Goal: Communication & Community: Answer question/provide support

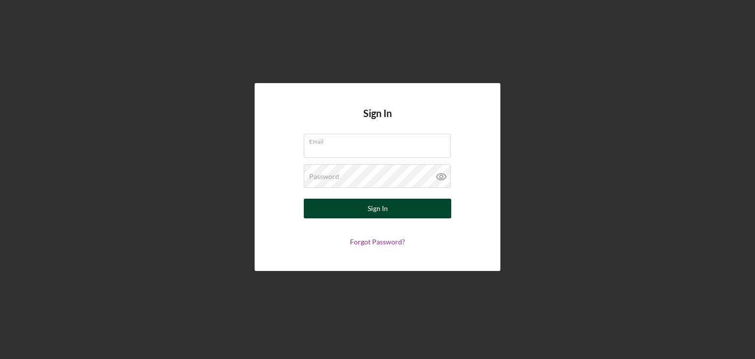
type input "[EMAIL_ADDRESS][DOMAIN_NAME]"
click at [391, 207] on button "Sign In" at bounding box center [377, 209] width 147 height 20
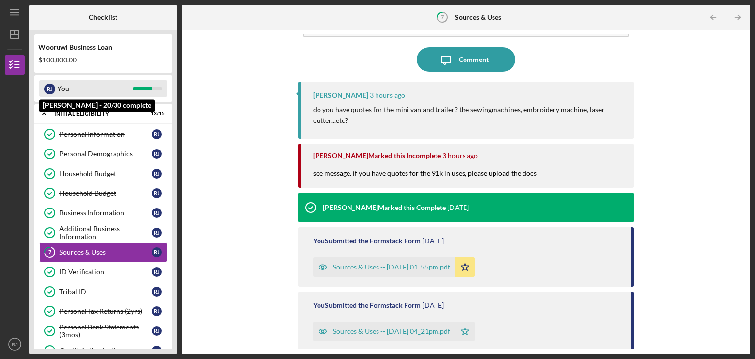
click at [80, 88] on div "You" at bounding box center [94, 88] width 75 height 17
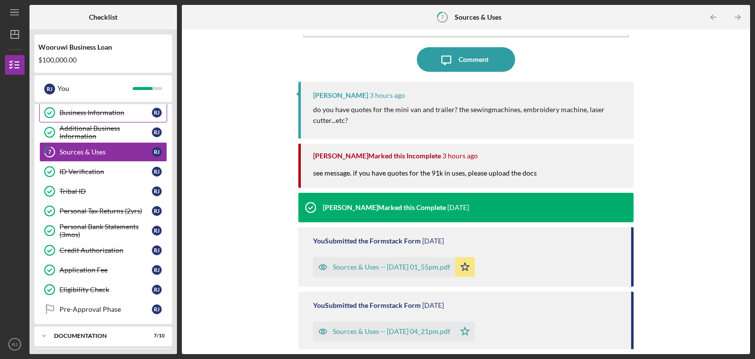
scroll to position [102, 0]
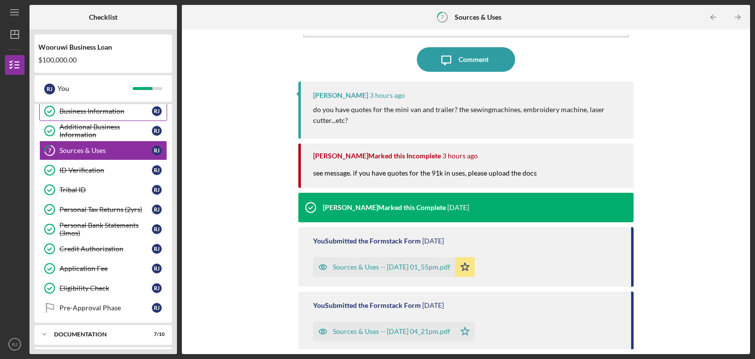
click at [102, 207] on div "Personal Tax Returns (2yrs)" at bounding box center [105, 209] width 92 height 8
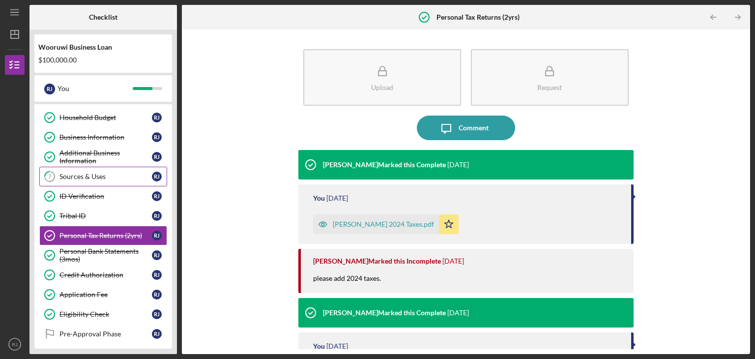
scroll to position [76, 0]
click at [95, 173] on div "Sources & Uses" at bounding box center [105, 176] width 92 height 8
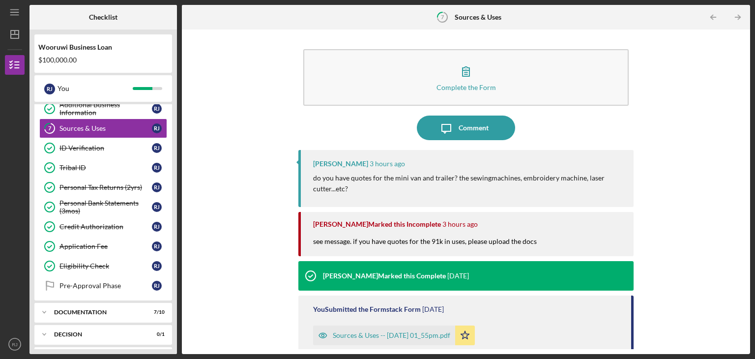
scroll to position [166, 0]
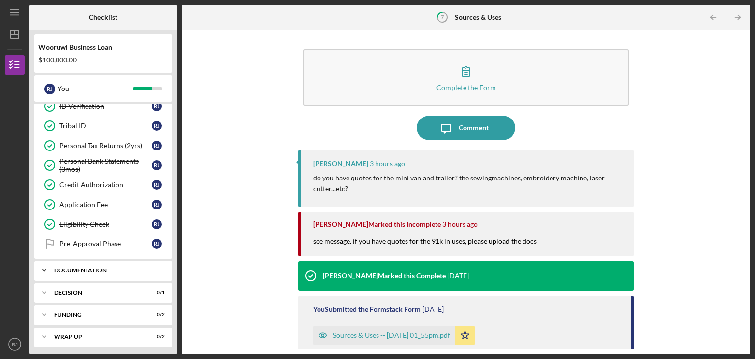
click at [98, 267] on div "Documentation" at bounding box center [107, 270] width 106 height 6
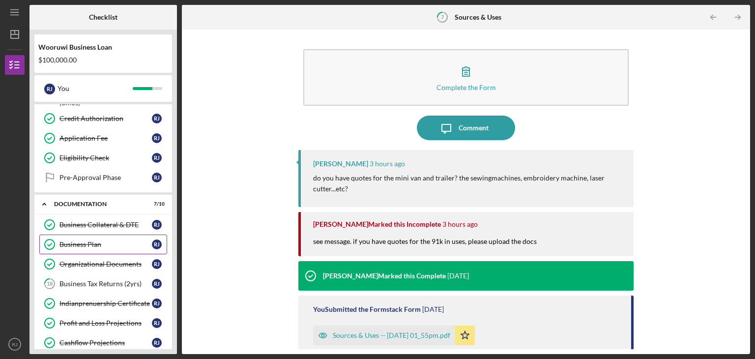
scroll to position [235, 0]
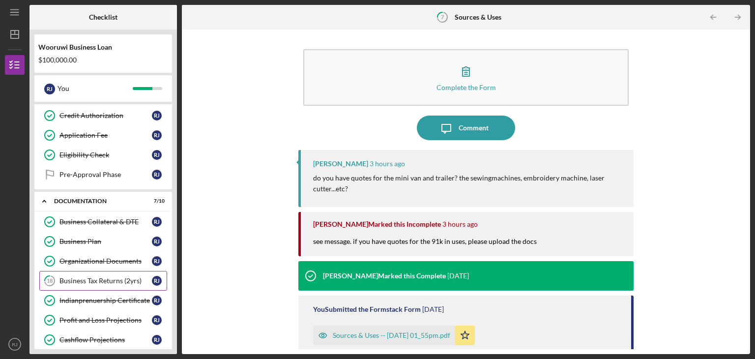
click at [88, 277] on div "Business Tax Returns (2yrs)" at bounding box center [105, 281] width 92 height 8
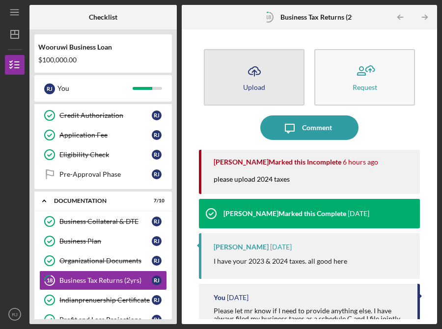
click at [255, 75] on icon "Icon/Upload" at bounding box center [254, 71] width 25 height 25
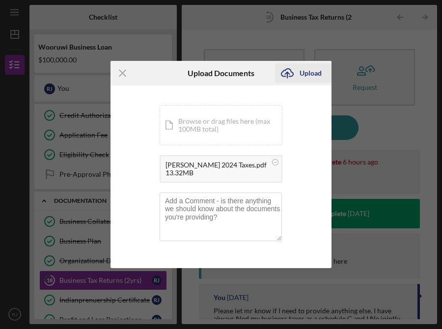
click at [303, 73] on div "Upload" at bounding box center [311, 73] width 22 height 20
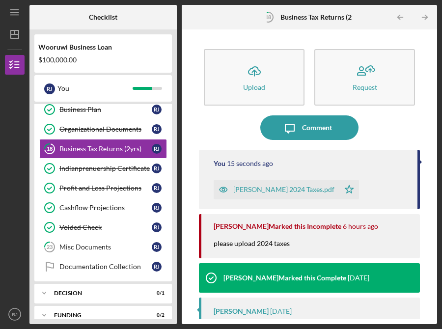
scroll to position [368, 0]
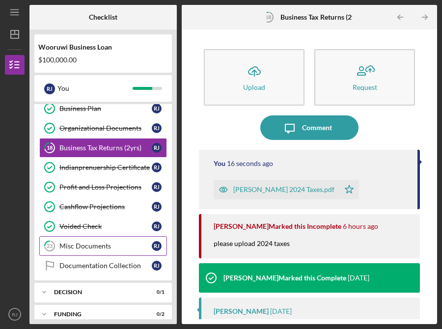
click at [92, 247] on link "23 Misc Documents [PERSON_NAME]" at bounding box center [103, 246] width 128 height 20
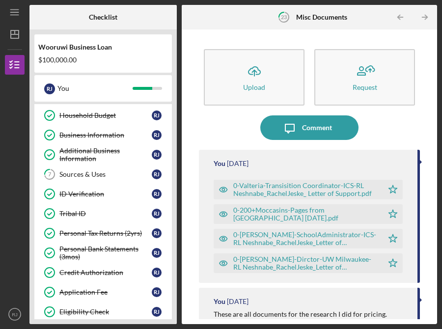
scroll to position [79, 0]
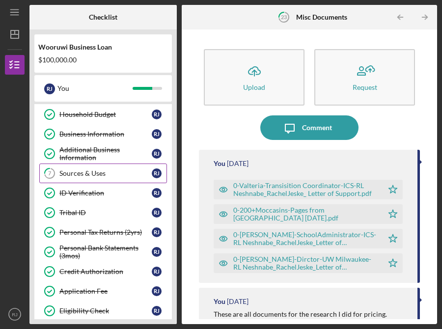
click at [85, 171] on div "Sources & Uses" at bounding box center [105, 174] width 92 height 8
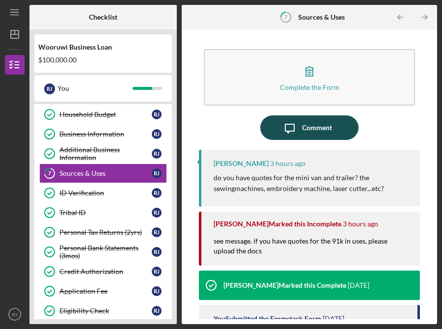
click at [323, 125] on div "Comment" at bounding box center [317, 127] width 30 height 25
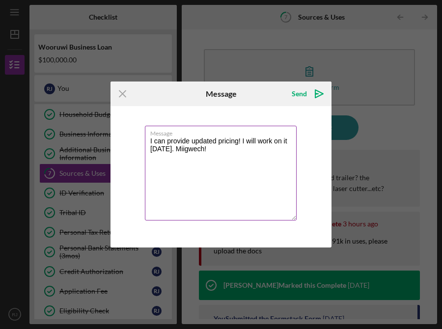
click at [224, 152] on textarea "I can provide updated pricing! I will work on it [DATE]. Miigwech!" at bounding box center [221, 173] width 152 height 95
click at [246, 150] on textarea "I can provide updated pricing! I will work on it [DATE]. Should I put the docum…" at bounding box center [221, 173] width 152 height 95
click at [275, 186] on textarea "I can provide updated pricing! I will work on it [DATE]. Should I put the docum…" at bounding box center [221, 173] width 152 height 95
click at [256, 152] on textarea "I can provide updated pricing! I will work on it [DATE]. Should I put the docum…" at bounding box center [221, 173] width 152 height 95
click at [222, 193] on textarea "I can provide updated pricing! I will work on it [DATE]. Should I put the docum…" at bounding box center [221, 173] width 152 height 95
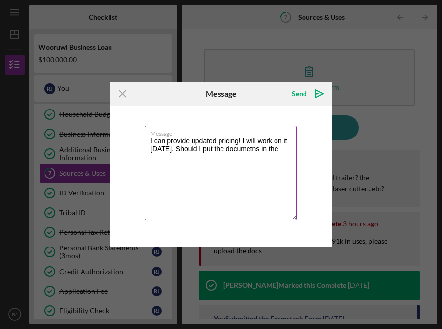
click at [264, 151] on textarea "I can provide updated pricing! I will work on it [DATE]. Should I put the docum…" at bounding box center [221, 173] width 152 height 95
click at [287, 151] on textarea "I can provide updated pricing! I will work on it [DATE]. Should I put the docum…" at bounding box center [221, 173] width 152 height 95
type textarea "I can provide updated pricing! I will work on it [DATE]. Should I put the docum…"
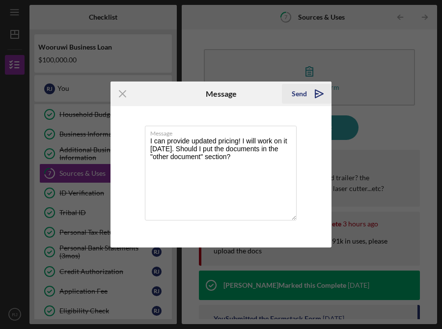
click at [319, 94] on icon "Icon/icon-invite-send" at bounding box center [319, 94] width 25 height 25
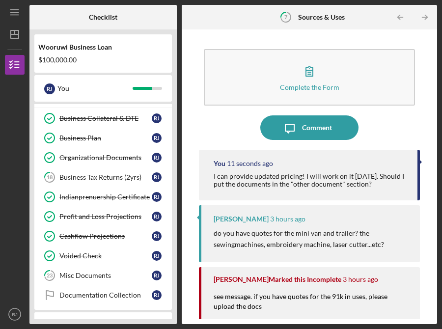
scroll to position [339, 0]
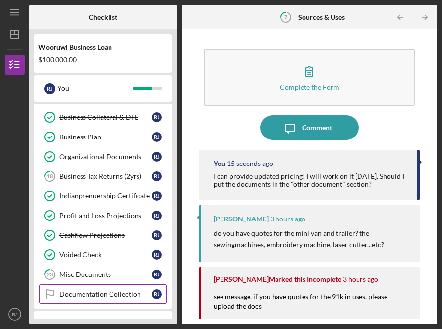
click at [101, 291] on div "Documentation Collection" at bounding box center [105, 294] width 92 height 8
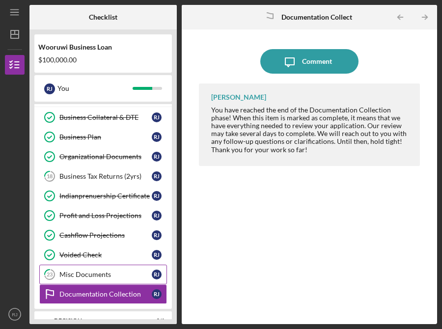
click at [105, 277] on link "23 Misc Documents [PERSON_NAME]" at bounding box center [103, 275] width 128 height 20
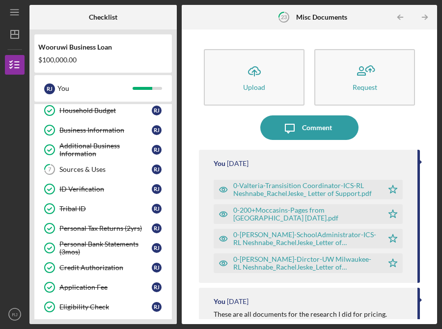
scroll to position [82, 0]
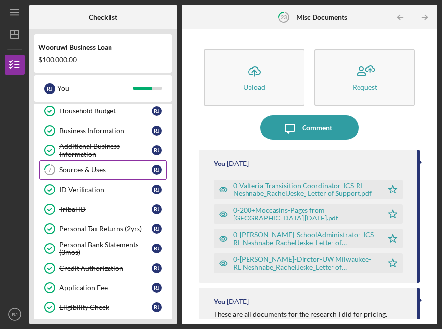
click at [102, 172] on div "Sources & Uses" at bounding box center [105, 170] width 92 height 8
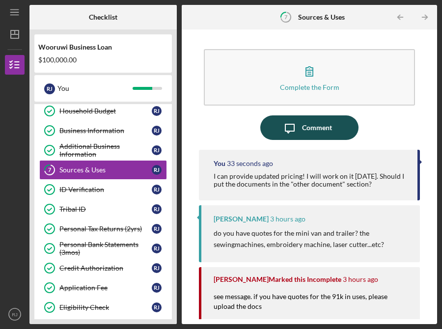
click at [318, 132] on div "Comment" at bounding box center [317, 127] width 30 height 25
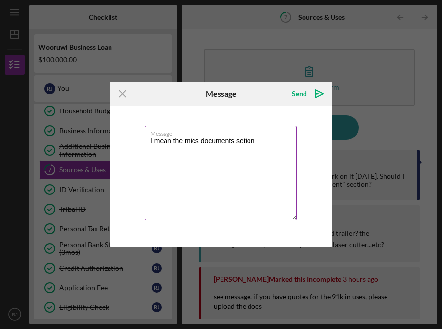
drag, startPoint x: 244, startPoint y: 137, endPoint x: 224, endPoint y: 177, distance: 45.5
click at [224, 177] on textarea "I mean the mics documents setion" at bounding box center [221, 173] width 152 height 95
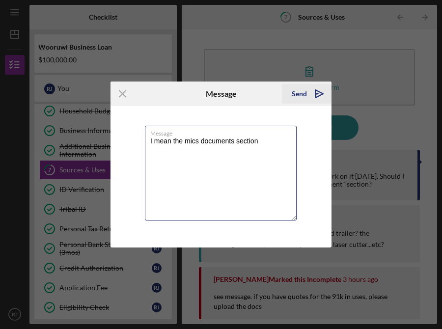
type textarea "I mean the mics documents section"
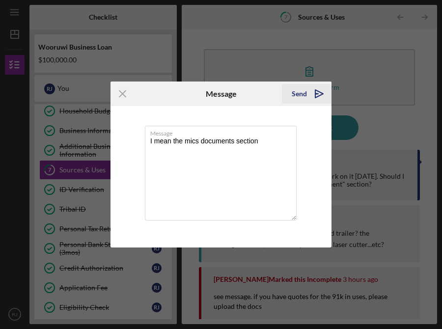
click at [318, 93] on icon "Icon/icon-invite-send" at bounding box center [319, 94] width 25 height 25
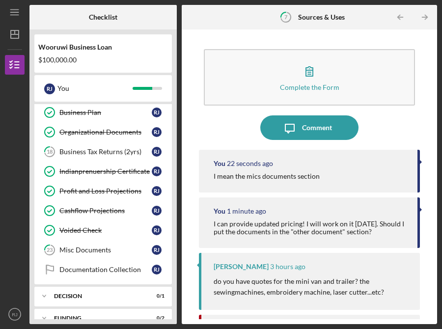
scroll to position [395, 0]
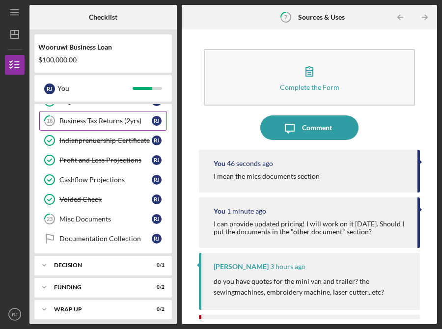
click at [109, 120] on div "Business Tax Returns (2yrs)" at bounding box center [105, 121] width 92 height 8
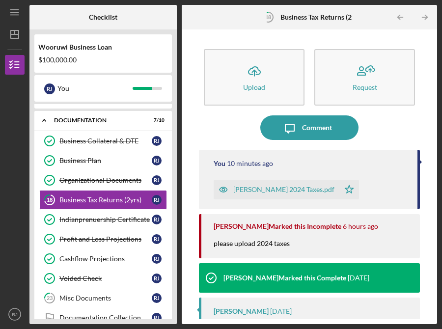
scroll to position [315, 0]
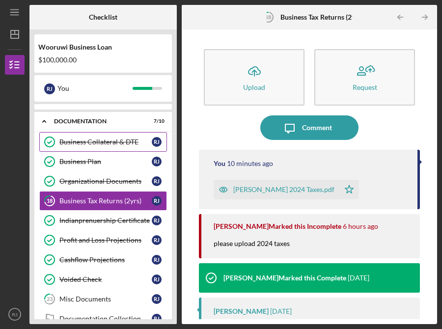
click at [101, 141] on div "Business Collateral & DTE" at bounding box center [105, 142] width 92 height 8
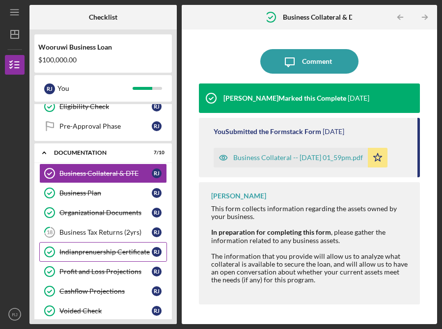
scroll to position [280, 0]
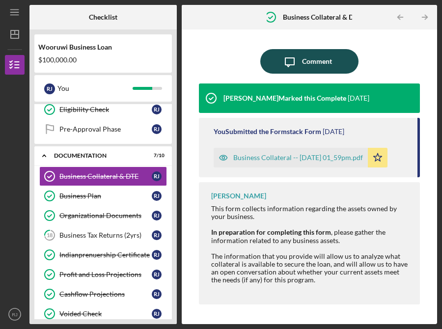
click at [312, 62] on div "Comment" at bounding box center [317, 61] width 30 height 25
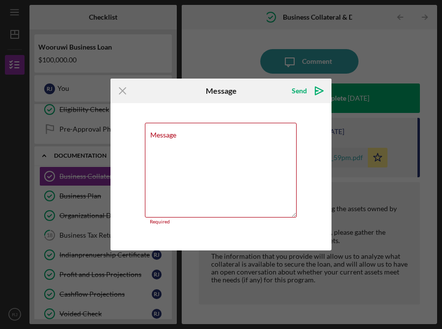
click at [407, 67] on div "Icon/Menu Close Message Send Icon/icon-invite-send Message Required Cancel Send…" at bounding box center [221, 164] width 442 height 329
click at [124, 87] on icon "Icon/Menu Close" at bounding box center [123, 91] width 25 height 25
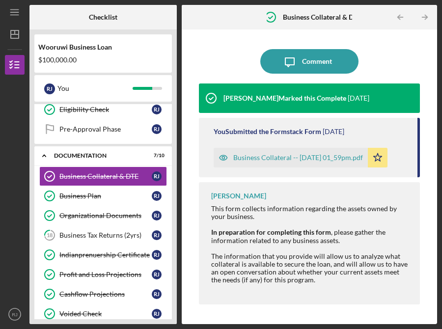
click at [301, 159] on div "Business Collateral -- [DATE] 01_59pm.pdf" at bounding box center [298, 158] width 130 height 8
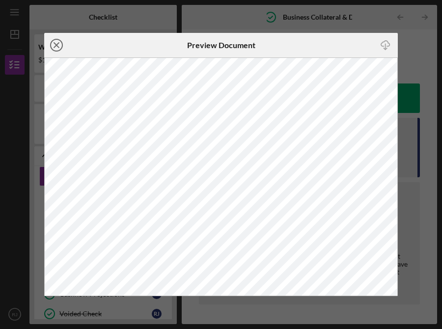
click at [59, 48] on icon "Icon/Close" at bounding box center [56, 45] width 25 height 25
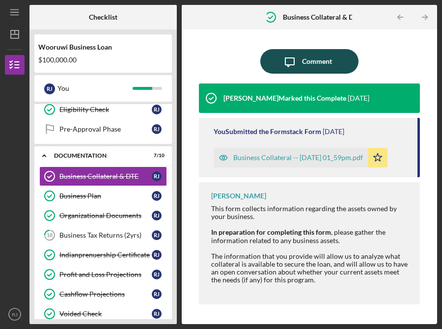
click at [329, 56] on div "Comment" at bounding box center [317, 61] width 30 height 25
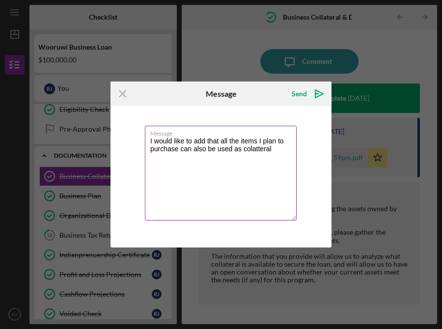
click at [253, 153] on textarea "I would like to add that all the items I plan to purchase can also be used as c…" at bounding box center [221, 173] width 152 height 95
click at [265, 152] on textarea "I would like to add that all the items I plan to purchase can also be used as c…" at bounding box center [221, 173] width 152 height 95
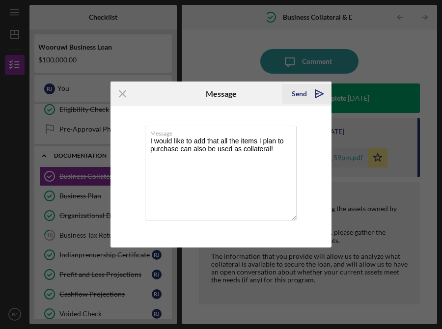
type textarea "I would like to add that all the items I plan to purchase can also be used as c…"
click at [318, 90] on icon "Icon/icon-invite-send" at bounding box center [319, 94] width 25 height 25
